Goal: Find specific page/section: Find specific page/section

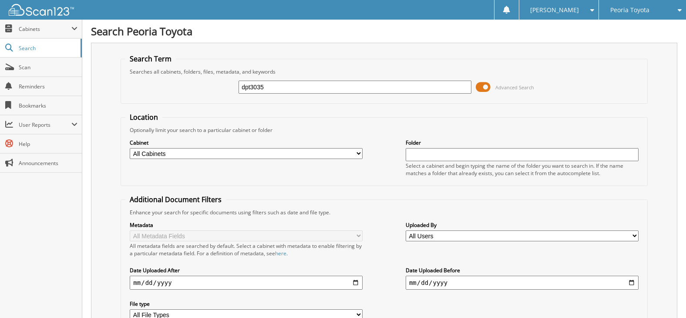
type input "dpt3035"
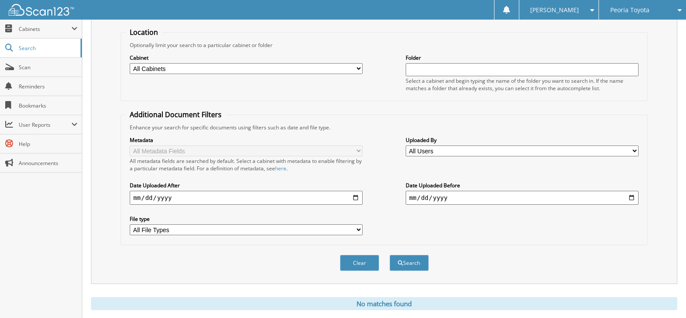
scroll to position [87, 0]
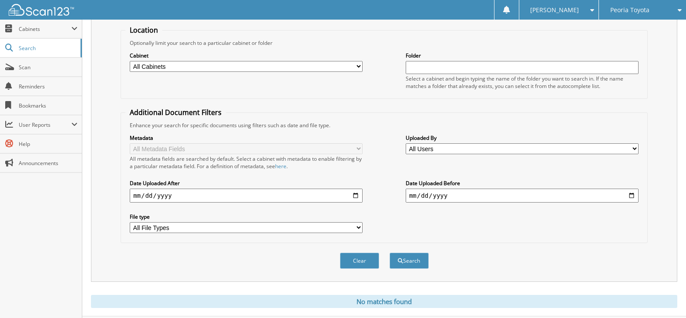
click at [374, 259] on button "Clear" at bounding box center [359, 261] width 39 height 16
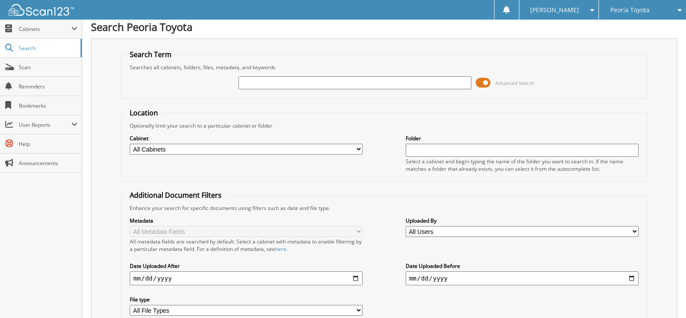
scroll to position [0, 0]
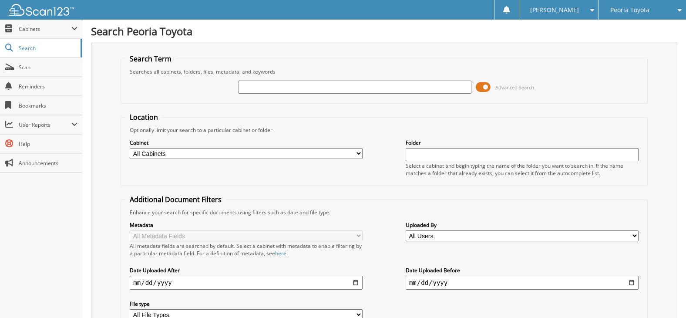
click at [326, 91] on input "text" at bounding box center [355, 87] width 233 height 13
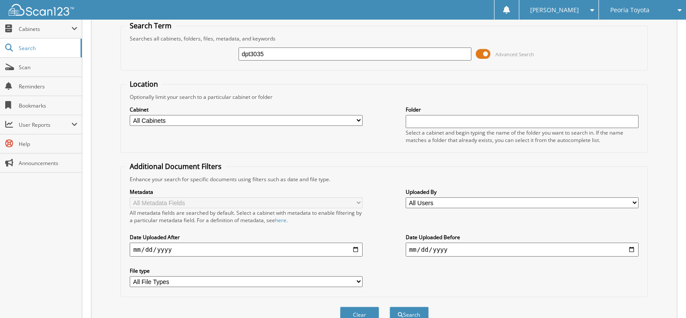
scroll to position [78, 0]
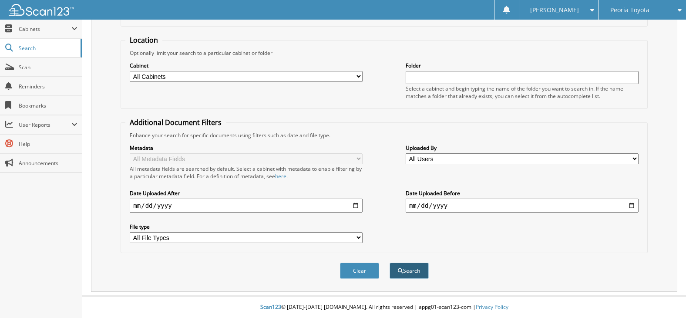
type input "dpt3035"
click at [416, 271] on button "Search" at bounding box center [409, 271] width 39 height 16
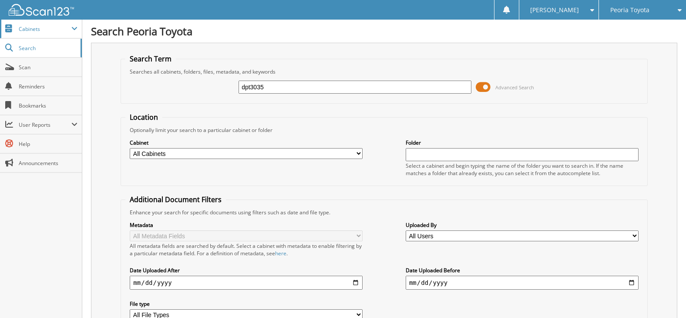
click at [40, 30] on span "Cabinets" at bounding box center [45, 28] width 53 height 7
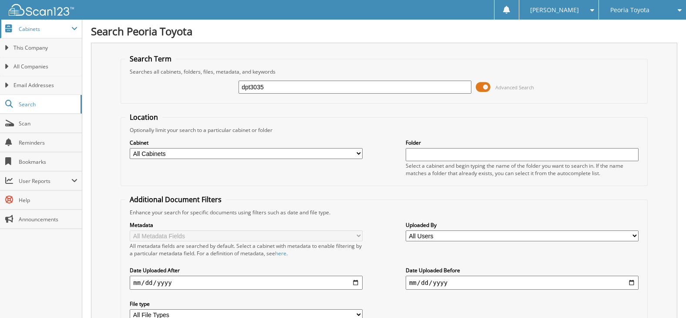
click at [40, 27] on span "Cabinets" at bounding box center [45, 28] width 53 height 7
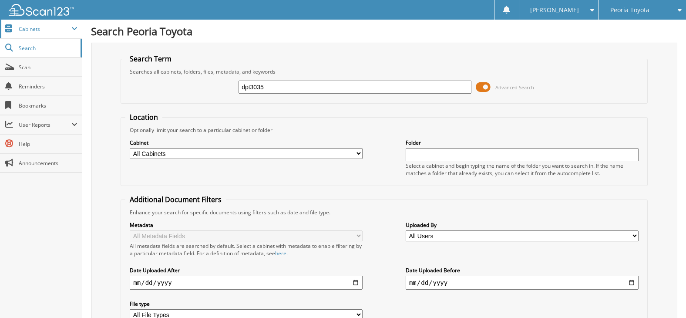
click at [37, 31] on span "Cabinets" at bounding box center [45, 28] width 53 height 7
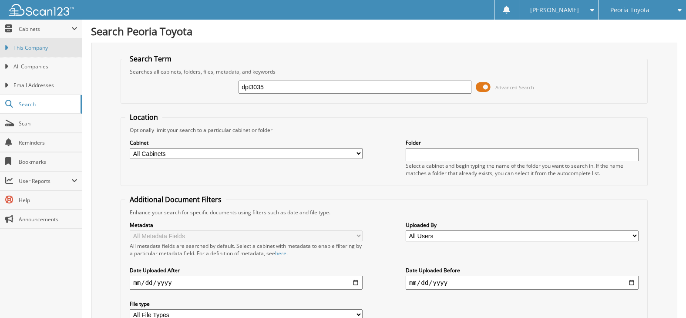
click at [50, 50] on span "This Company" at bounding box center [45, 48] width 64 height 8
